Goal: Task Accomplishment & Management: Use online tool/utility

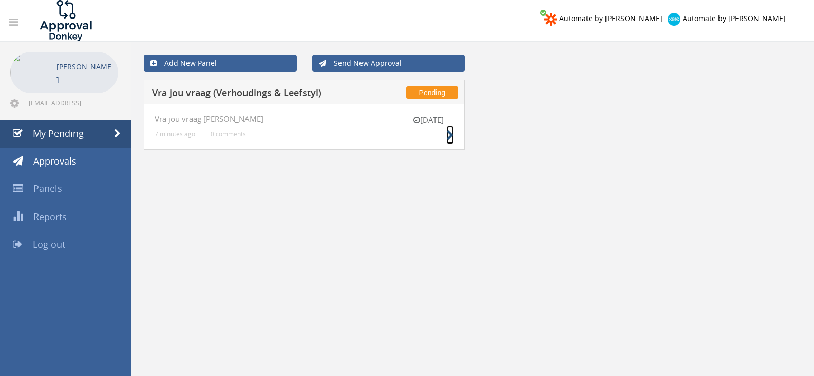
click at [449, 136] on icon at bounding box center [450, 135] width 8 height 11
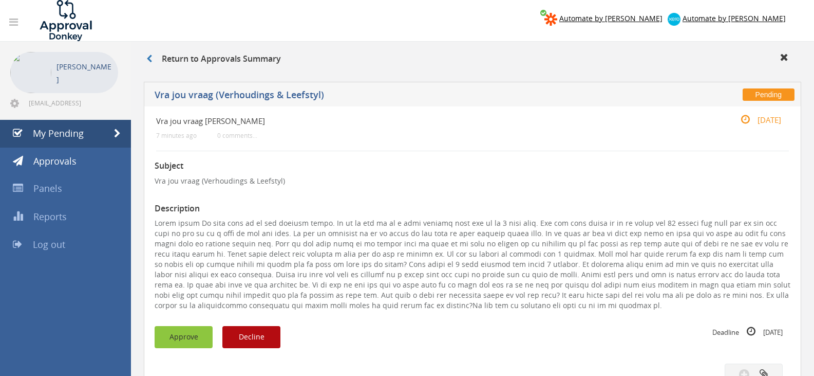
click at [191, 328] on button "Approve" at bounding box center [184, 337] width 58 height 22
